Goal: Information Seeking & Learning: Learn about a topic

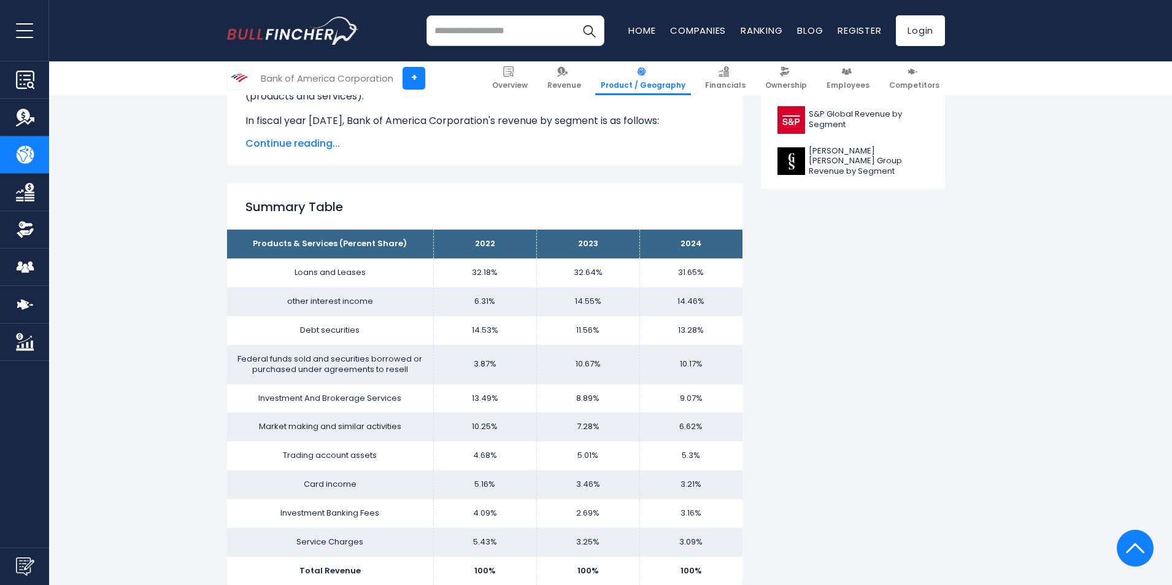
scroll to position [736, 0]
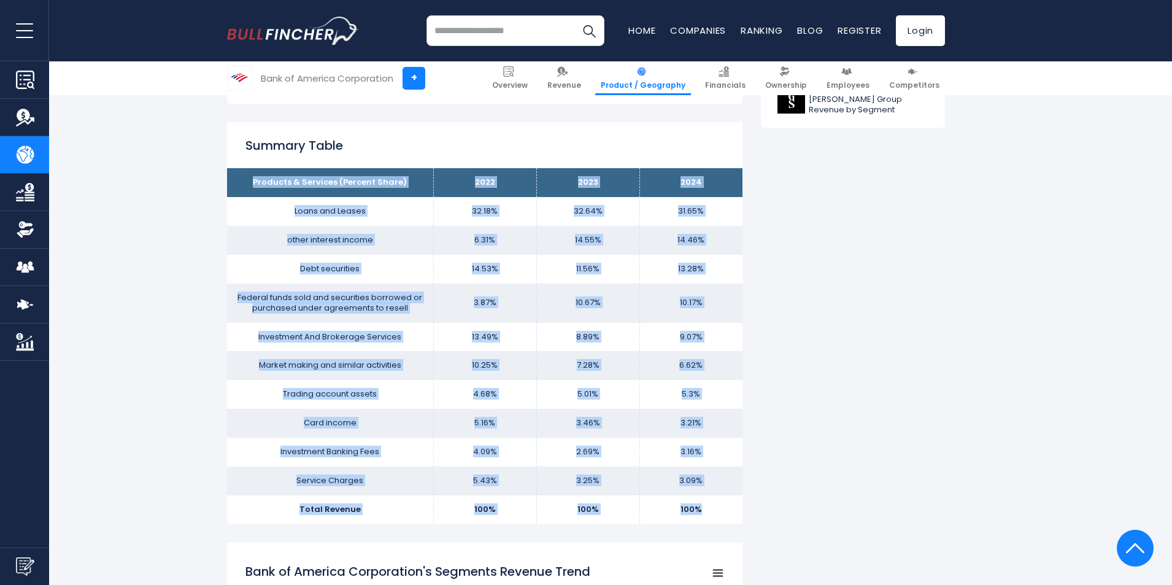
drag, startPoint x: 254, startPoint y: 182, endPoint x: 712, endPoint y: 510, distance: 563.8
click at [712, 510] on tbody "Products & Services (Percent Share) 2022 2023 2024 Loans and Leases 32.18% 32.6…" at bounding box center [484, 346] width 515 height 356
copy tbody "Products & Services (Percent Share) 2022 2023 2024 Loans and Leases 32.18% 32.6…"
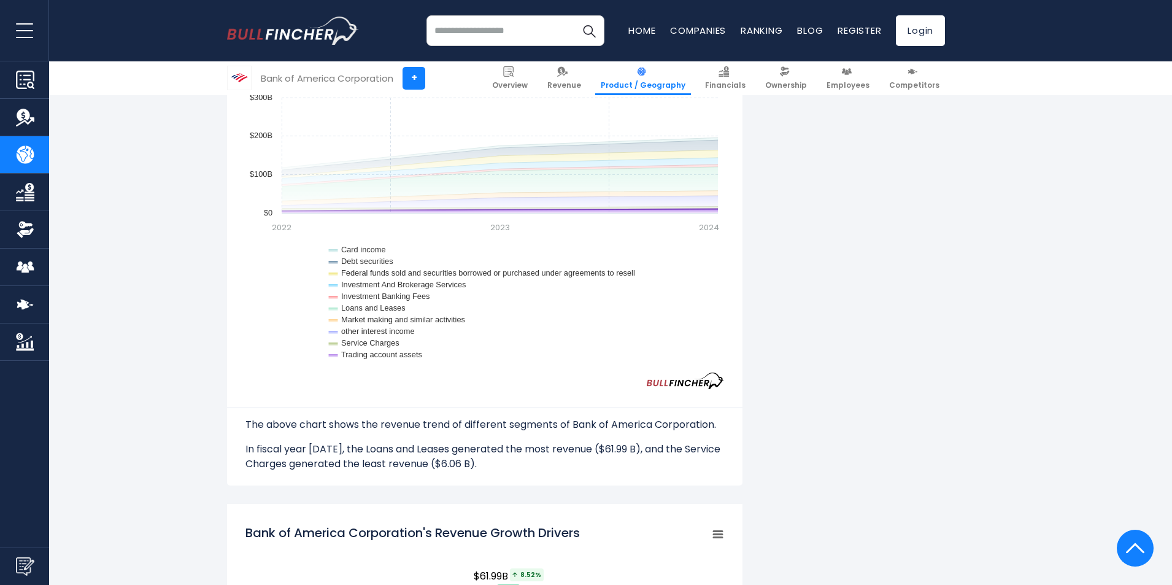
scroll to position [1104, 0]
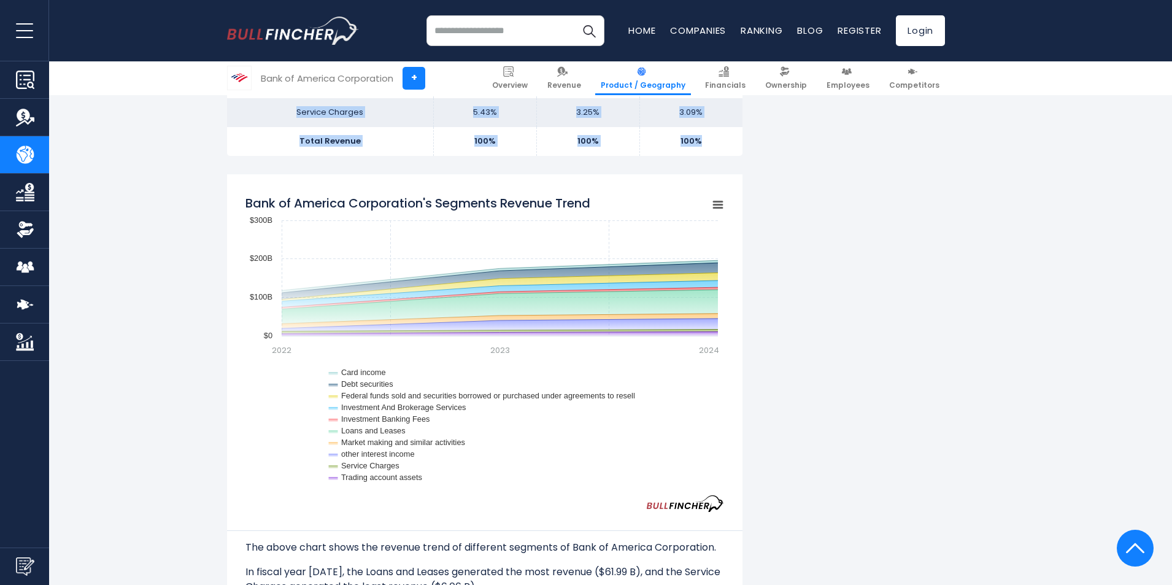
click at [719, 204] on g "Chart context menu" at bounding box center [717, 204] width 17 height 17
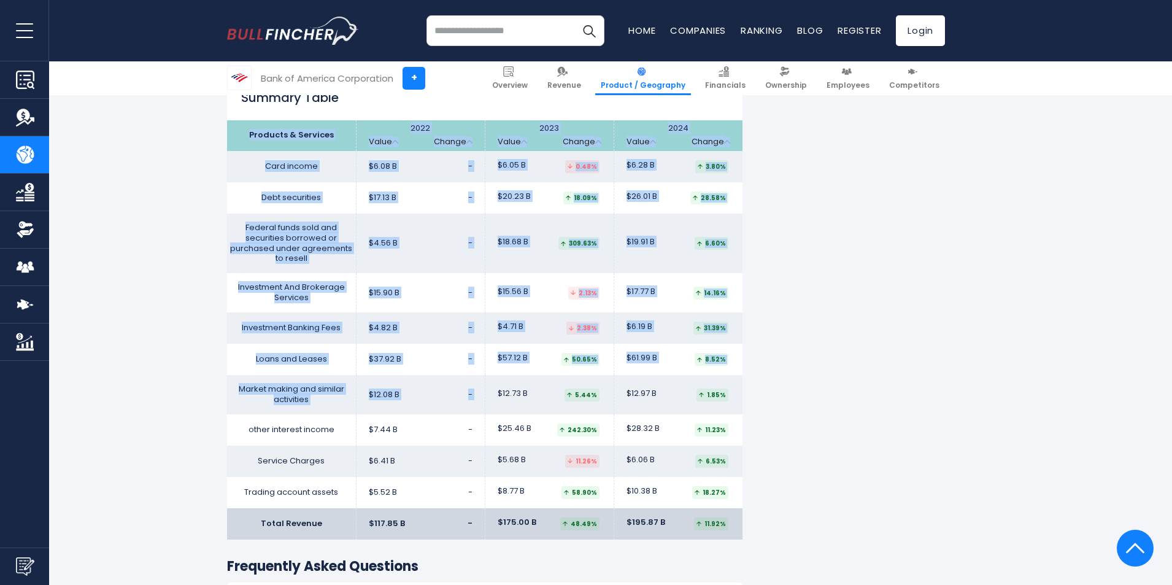
scroll to position [2270, 0]
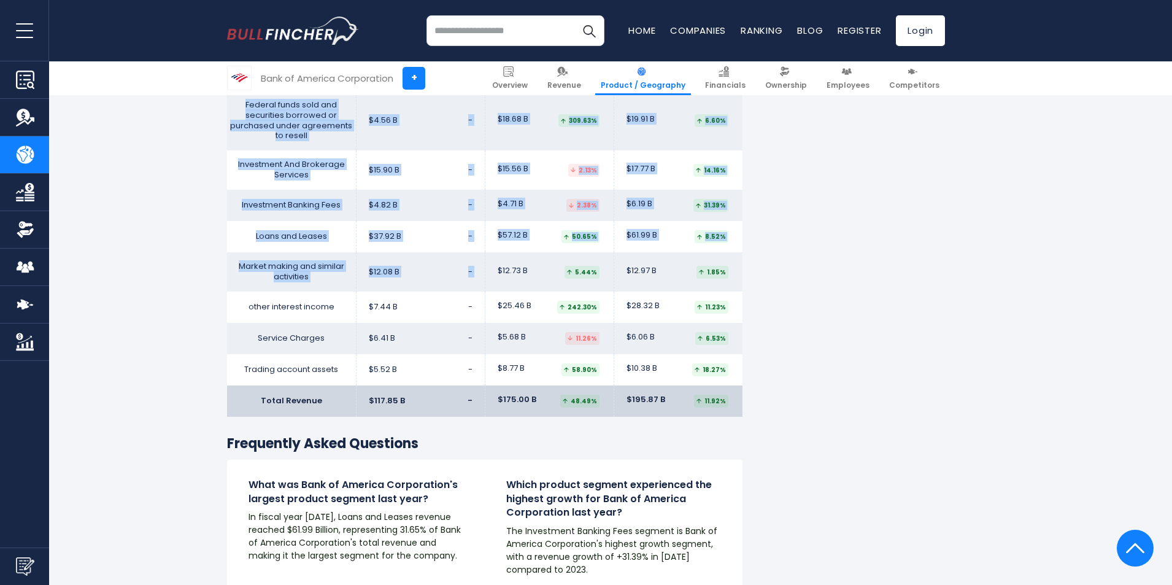
drag, startPoint x: 248, startPoint y: 281, endPoint x: 724, endPoint y: 371, distance: 484.5
click at [724, 371] on table "Products & Services 2022 Value Change 2023" at bounding box center [484, 207] width 515 height 419
copy table "Products & Services 2022 Value Change 2023 Value Change 2024 Value Change Card …"
click at [733, 291] on td "$28.32 B 11.23%" at bounding box center [678, 306] width 129 height 31
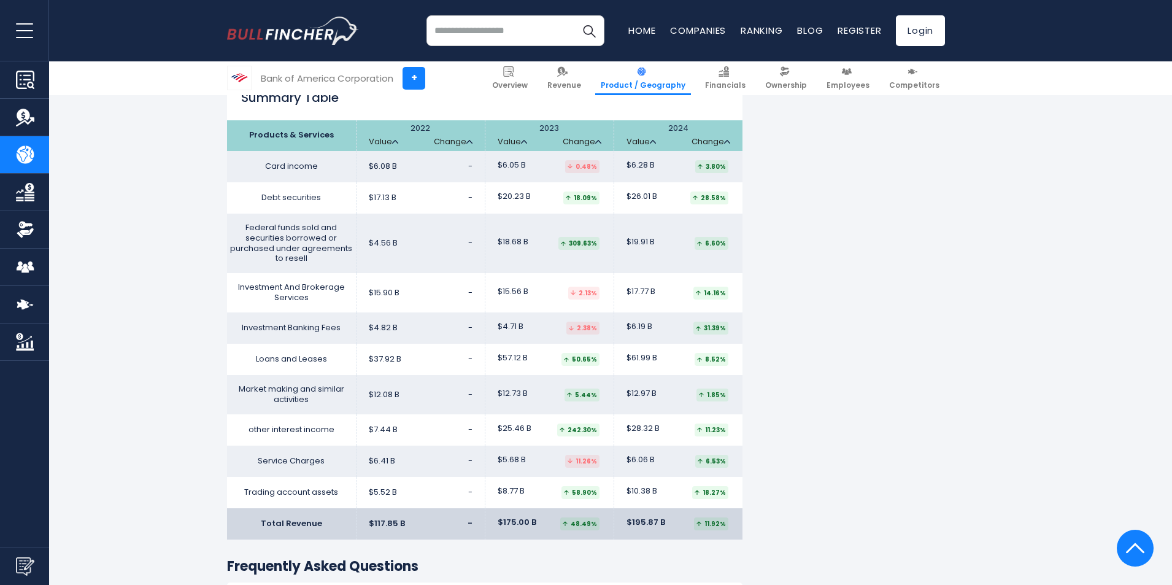
scroll to position [2086, 0]
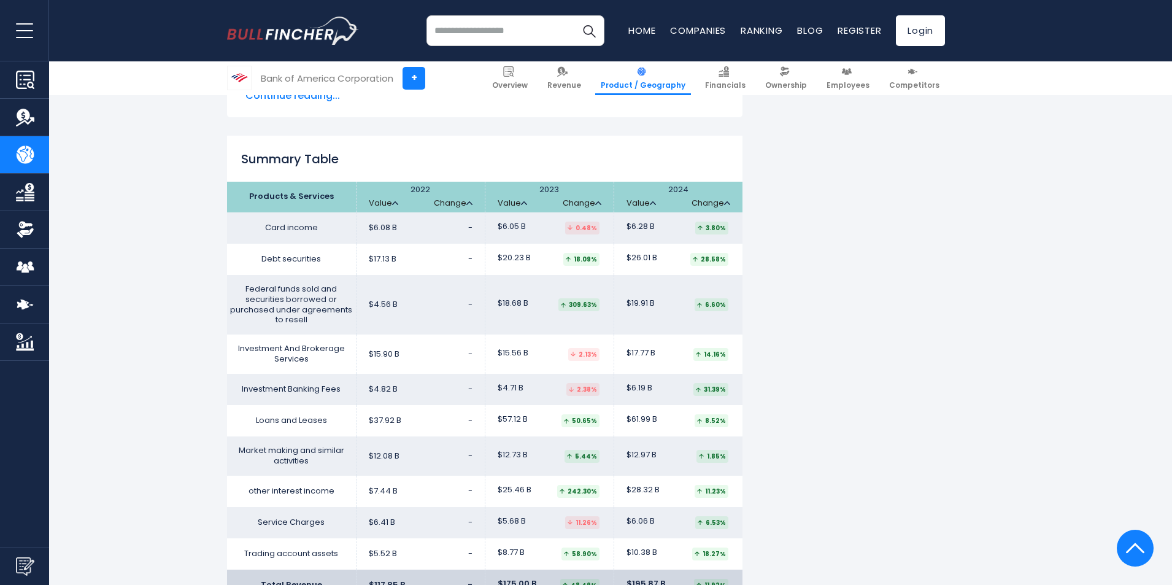
click at [445, 212] on td "$6.08 B -" at bounding box center [420, 227] width 129 height 31
drag, startPoint x: 384, startPoint y: 191, endPoint x: 390, endPoint y: 240, distance: 48.8
click at [389, 239] on tbody "Card income $6.08 B - $6.05 B -" at bounding box center [484, 390] width 515 height 357
click at [392, 212] on td "$6.08 B -" at bounding box center [420, 227] width 129 height 31
drag, startPoint x: 285, startPoint y: 188, endPoint x: 400, endPoint y: 218, distance: 119.2
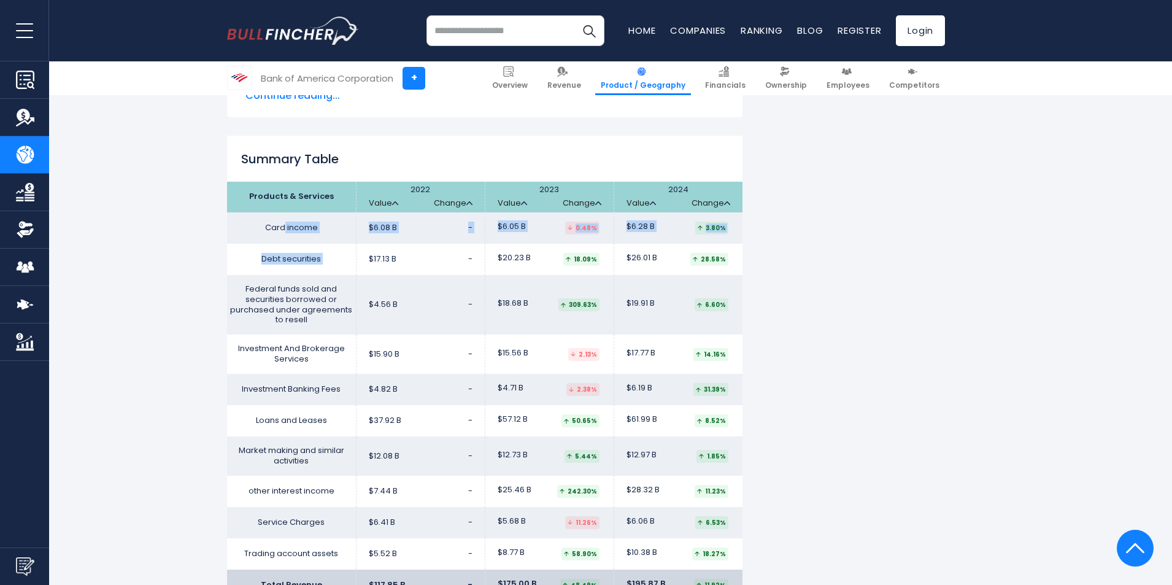
click at [400, 218] on tbody "Card income $6.08 B - $6.05 B -" at bounding box center [484, 390] width 515 height 357
click at [395, 254] on span "$17.13 B" at bounding box center [383, 259] width 28 height 10
drag, startPoint x: 250, startPoint y: 161, endPoint x: 723, endPoint y: 555, distance: 614.7
click at [723, 555] on table "Products & Services 2022 Value Change 2023" at bounding box center [484, 391] width 515 height 419
click at [734, 569] on td "$195.87 B 11.92%" at bounding box center [678, 584] width 129 height 31
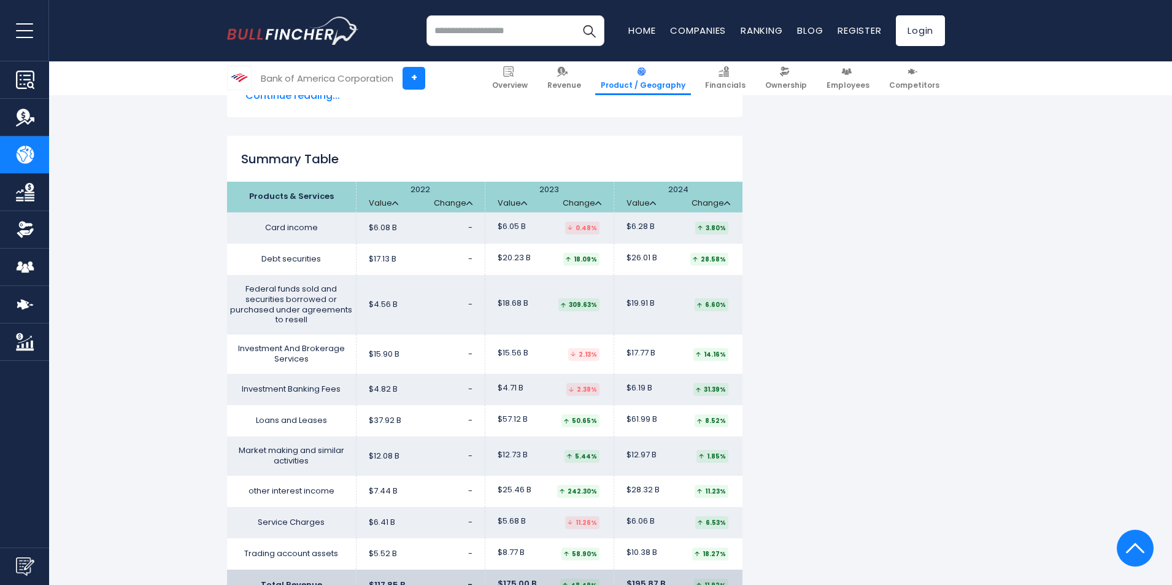
click at [475, 34] on input "search" at bounding box center [515, 30] width 178 height 31
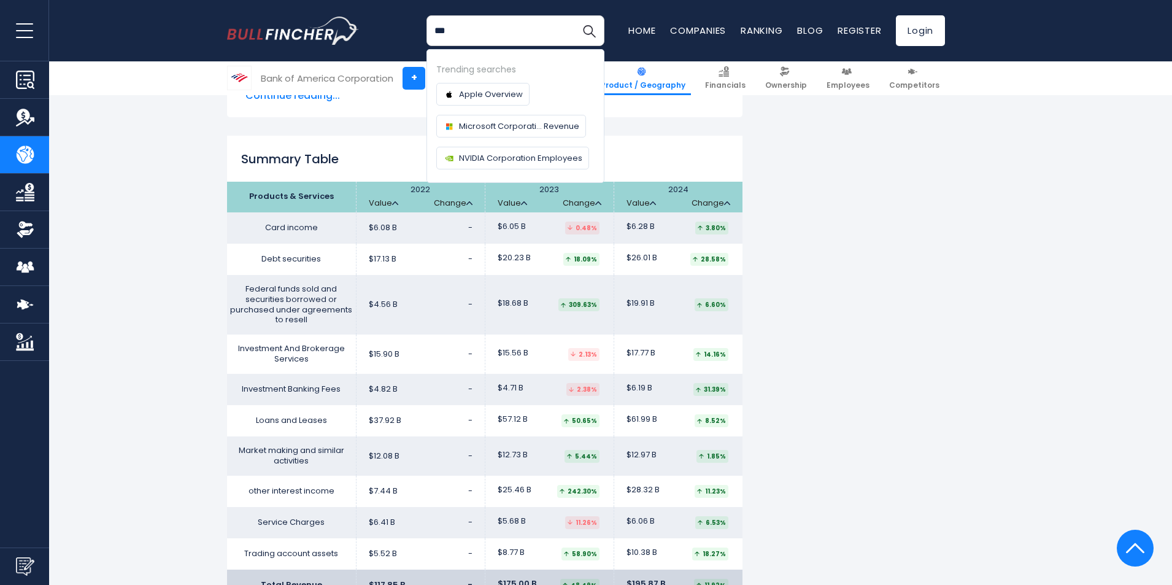
drag, startPoint x: 429, startPoint y: 35, endPoint x: 296, endPoint y: 31, distance: 132.6
click at [296, 31] on div "*** Recent searches Trending searches Apple Overview" at bounding box center [586, 30] width 718 height 61
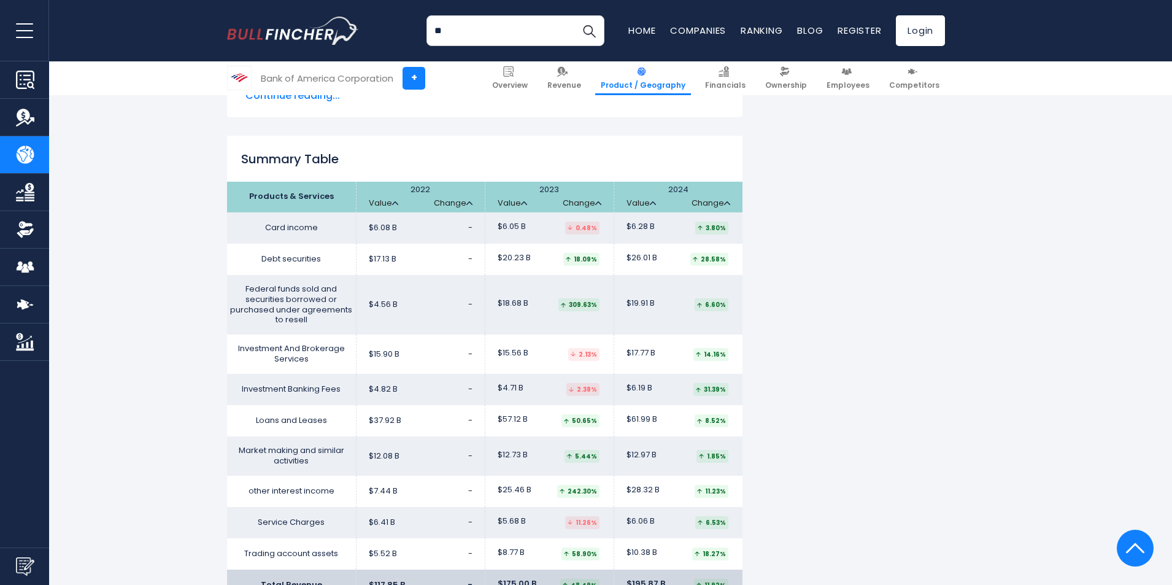
type input "*"
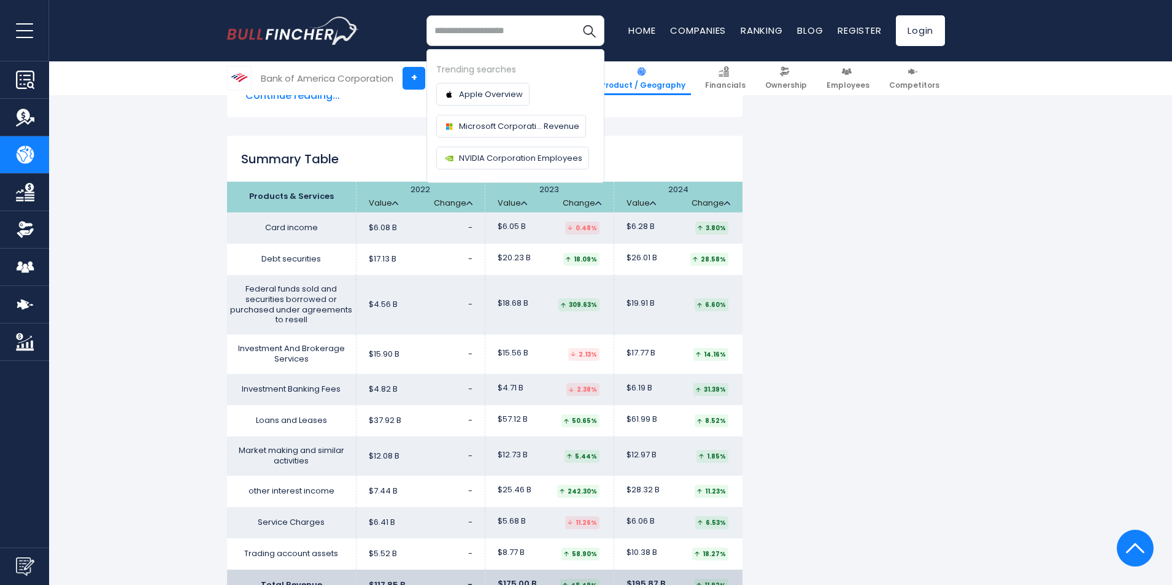
drag, startPoint x: 907, startPoint y: 208, endPoint x: 901, endPoint y: 210, distance: 6.4
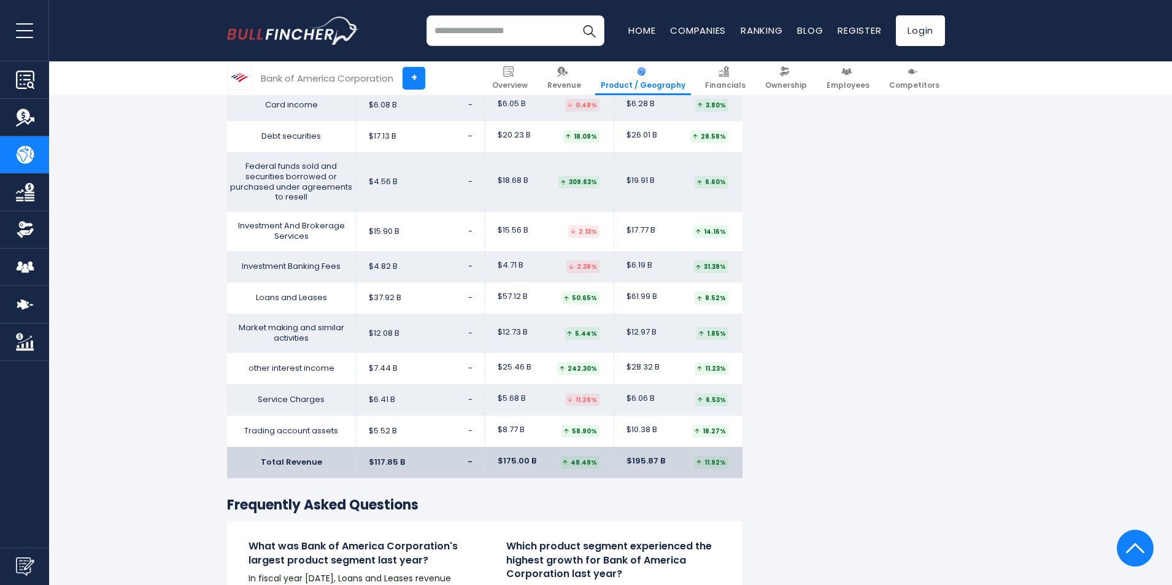
scroll to position [2147, 0]
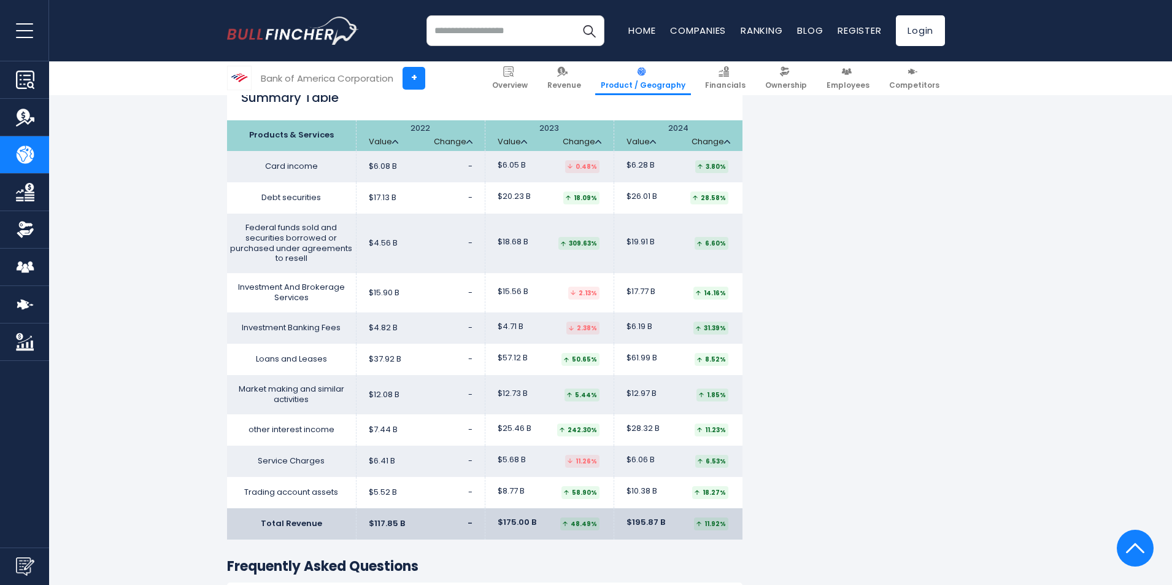
click at [475, 36] on input "search" at bounding box center [515, 30] width 178 height 31
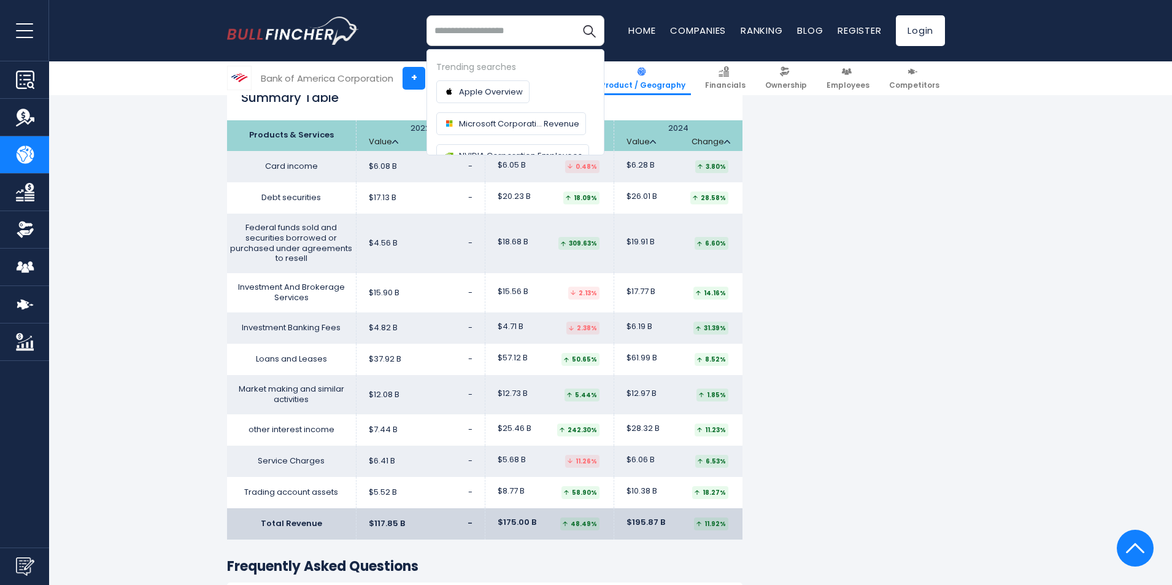
type input "*"
type input "***"
click at [574, 15] on button "Search" at bounding box center [589, 30] width 31 height 31
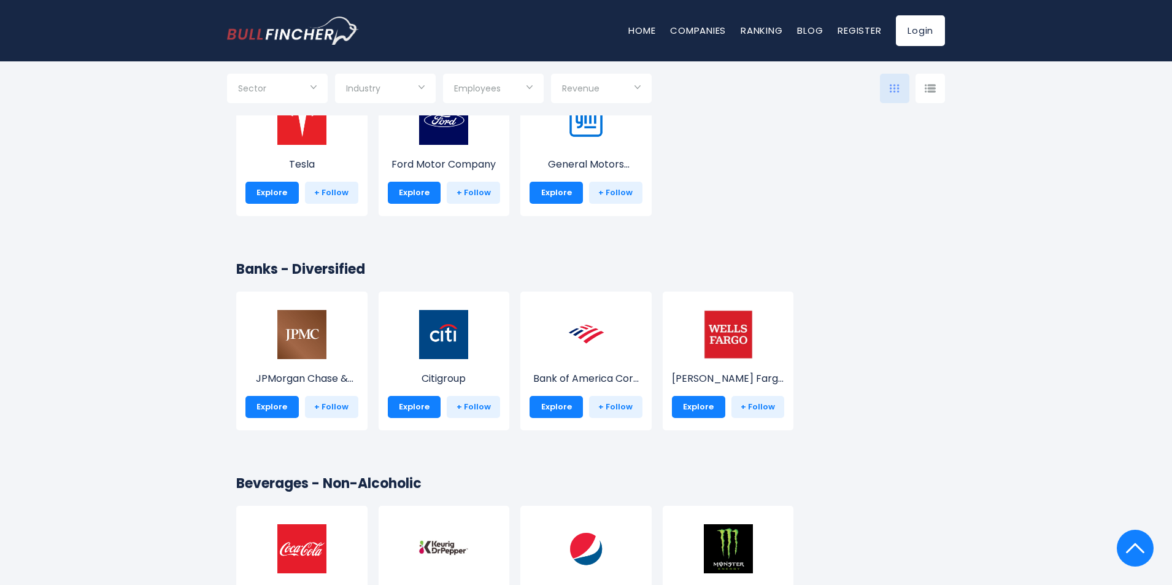
scroll to position [3006, 0]
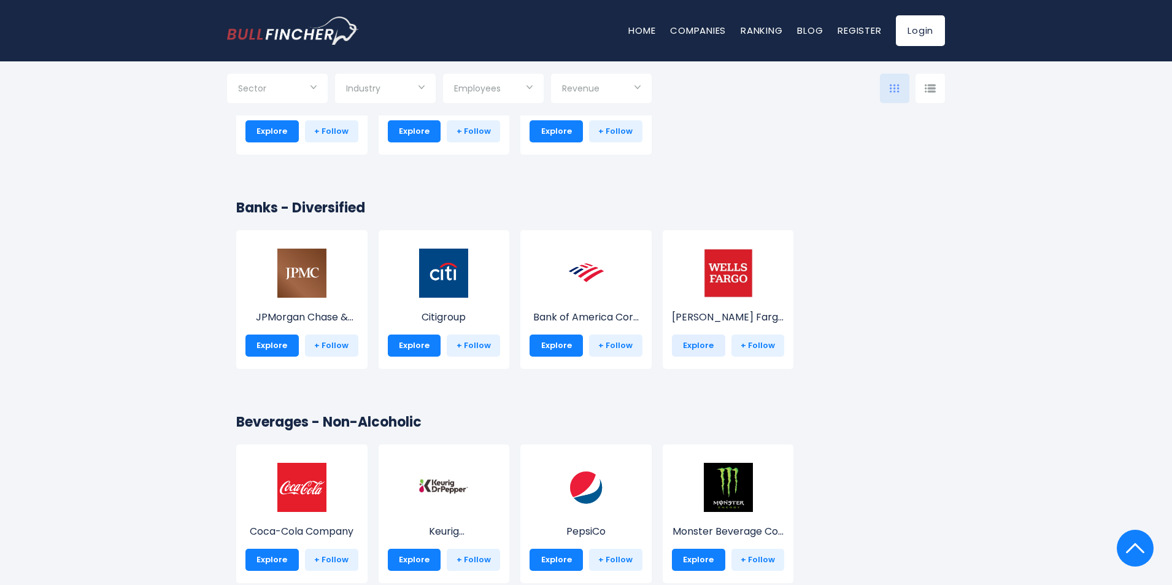
click at [705, 345] on link "Explore" at bounding box center [698, 345] width 53 height 22
click at [699, 342] on link "Explore" at bounding box center [698, 345] width 53 height 22
click at [702, 345] on link "Explore" at bounding box center [698, 345] width 53 height 22
click at [741, 261] on img at bounding box center [728, 272] width 49 height 49
click at [734, 265] on img at bounding box center [728, 272] width 49 height 49
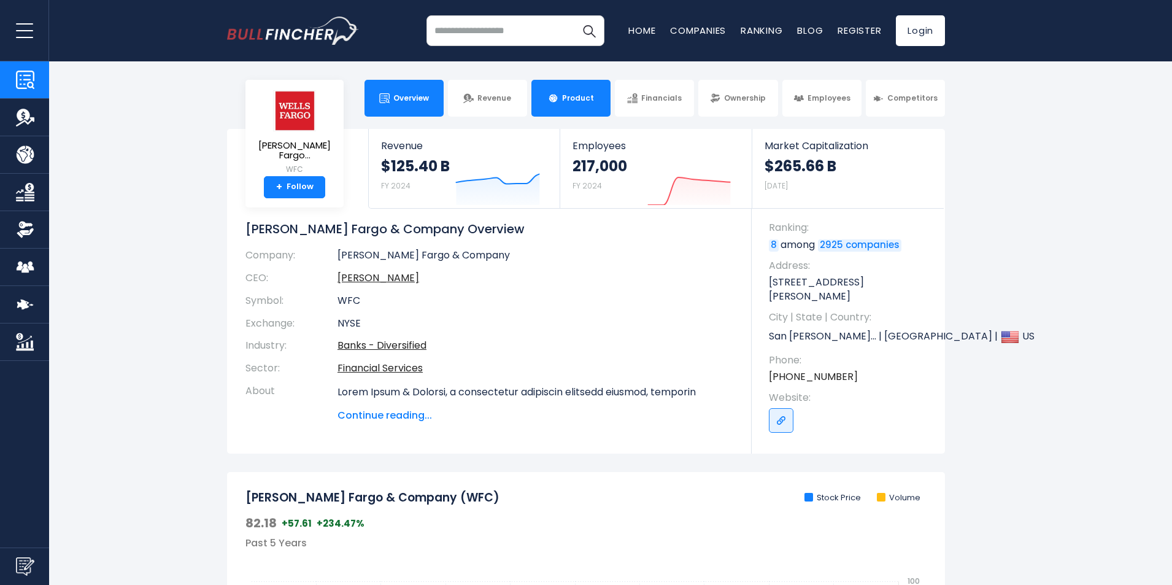
click at [580, 102] on span "Product" at bounding box center [578, 98] width 32 height 10
click at [568, 102] on span "Product" at bounding box center [578, 98] width 32 height 10
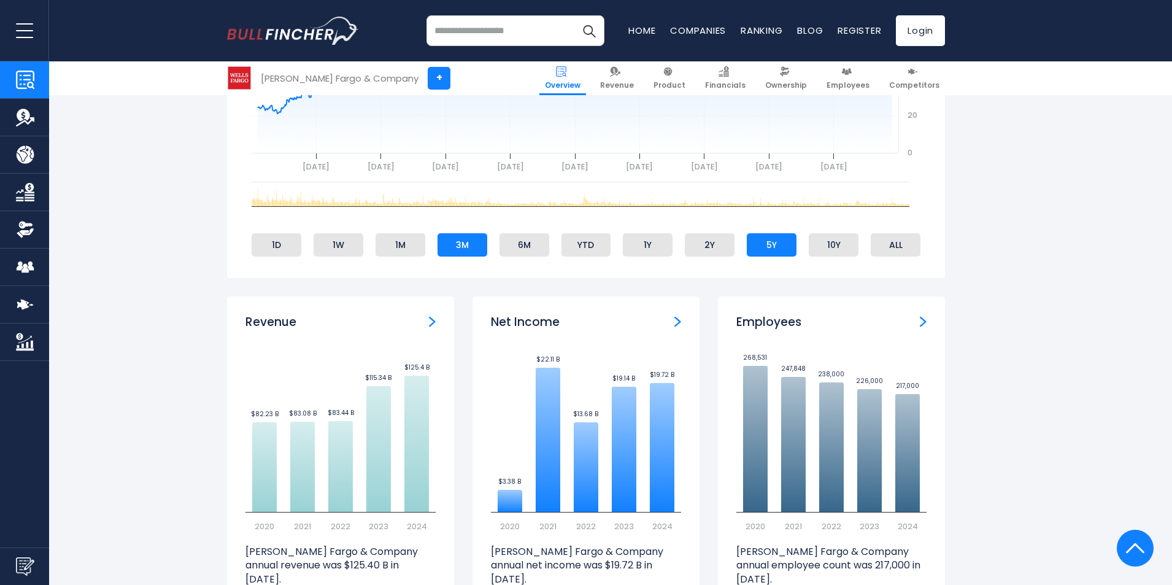
scroll to position [798, 0]
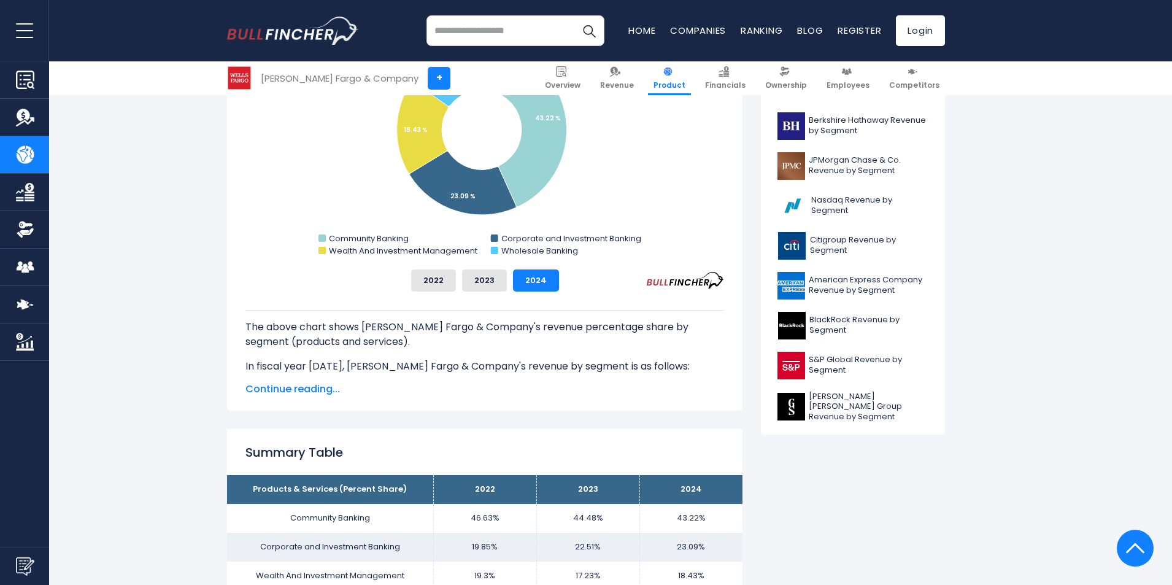
scroll to position [491, 0]
